Goal: Information Seeking & Learning: Learn about a topic

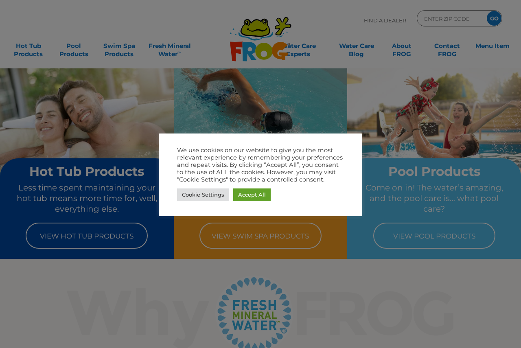
click at [250, 196] on link "Accept All" at bounding box center [251, 195] width 37 height 13
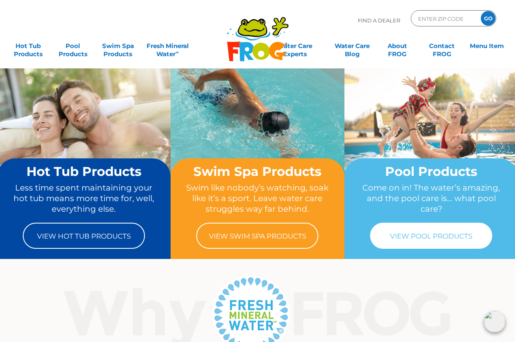
click at [447, 239] on link "View Pool Products" at bounding box center [431, 236] width 122 height 26
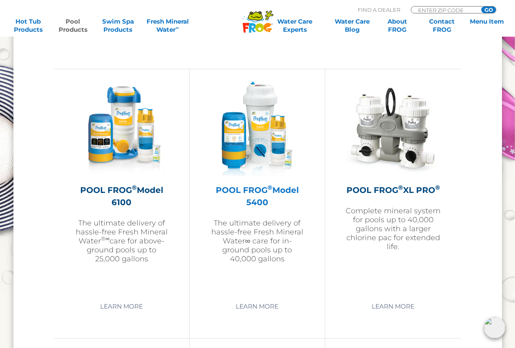
scroll to position [1181, 0]
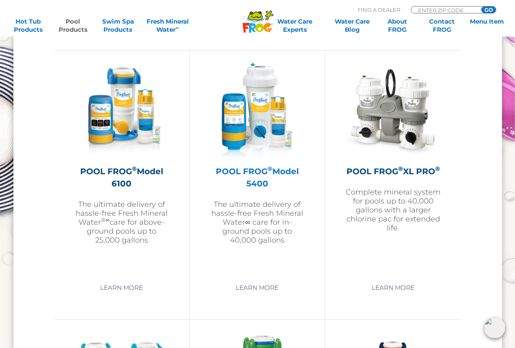
click at [258, 170] on h2 "POOL FROG ® Model 5400" at bounding box center [257, 177] width 94 height 24
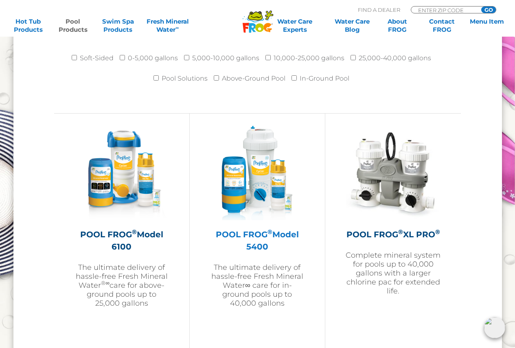
scroll to position [1100, 0]
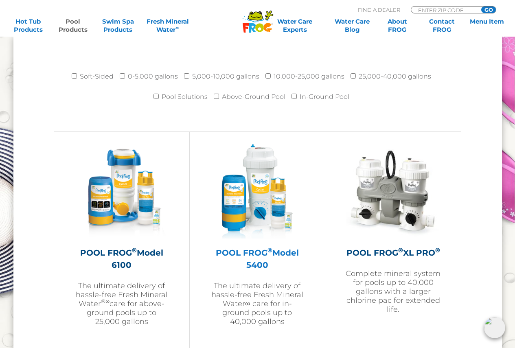
click at [252, 251] on h2 "POOL FROG ® Model 5400" at bounding box center [257, 259] width 94 height 24
